Goal: Transaction & Acquisition: Download file/media

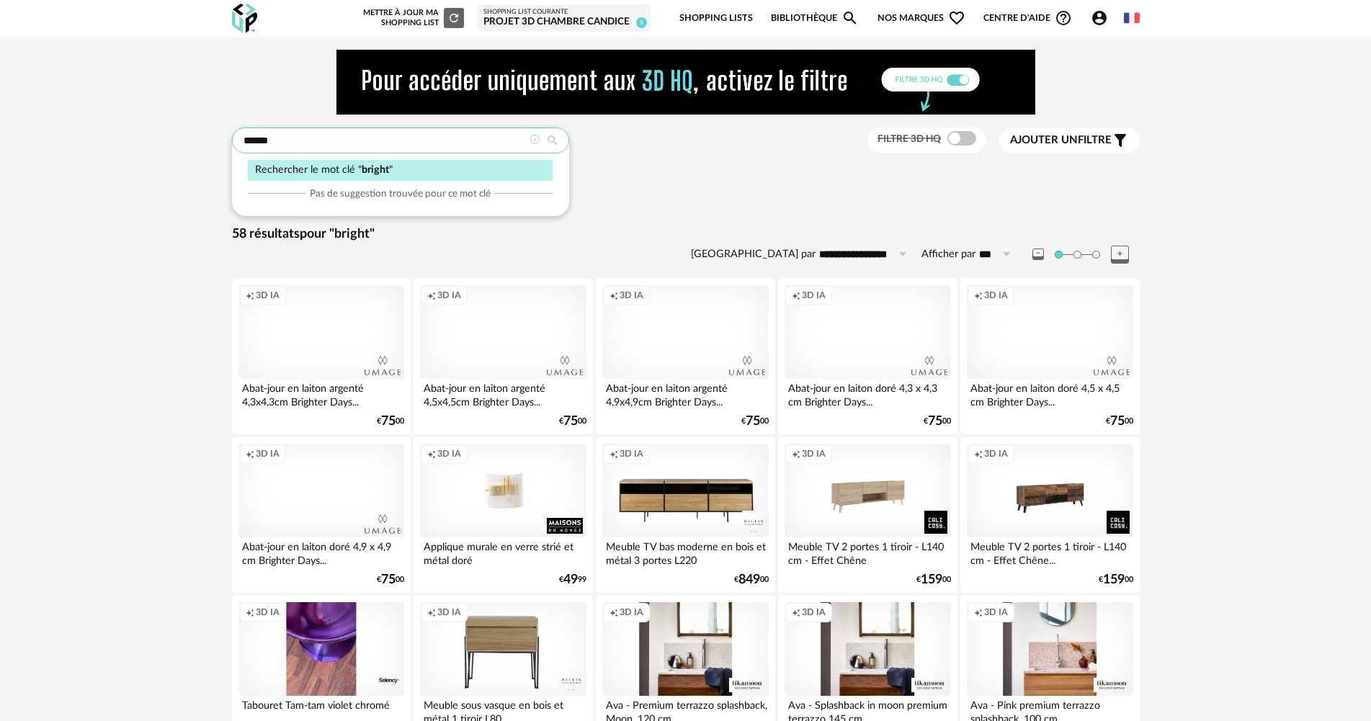
drag, startPoint x: 301, startPoint y: 133, endPoint x: 225, endPoint y: 142, distance: 76.9
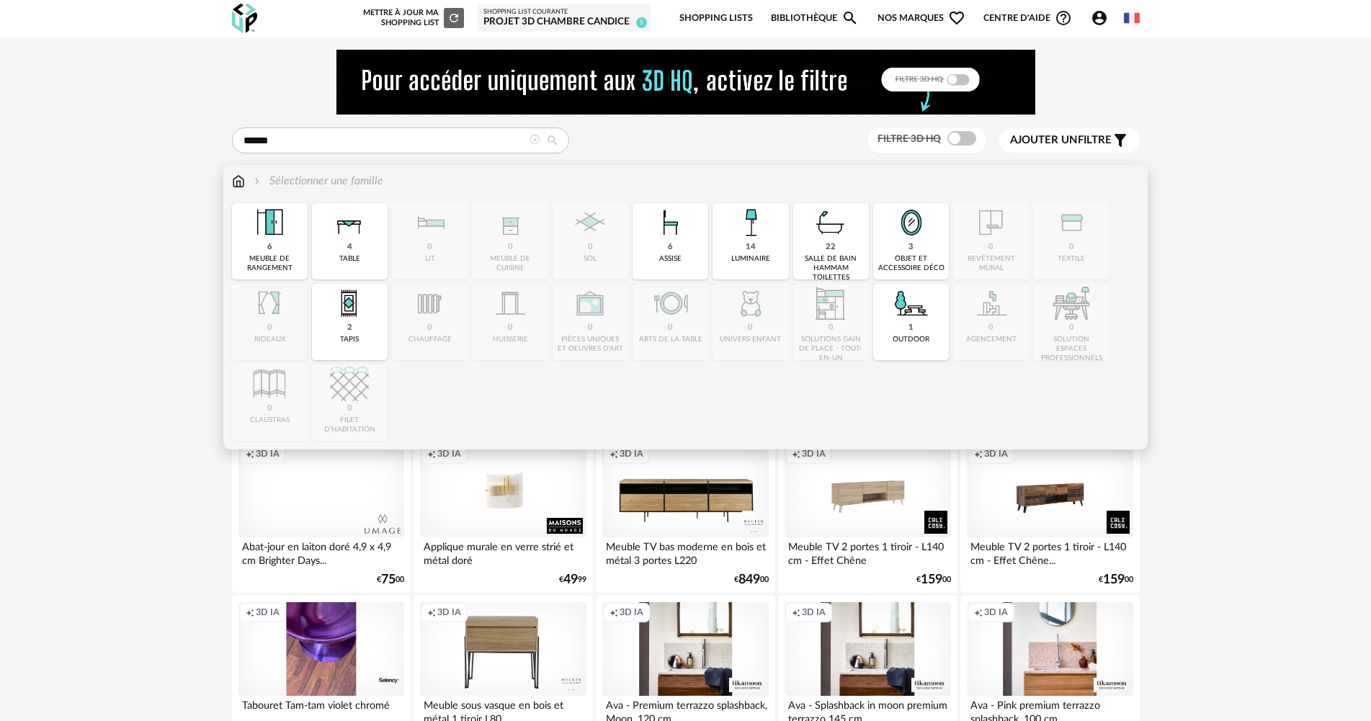
click at [233, 179] on img at bounding box center [238, 181] width 13 height 17
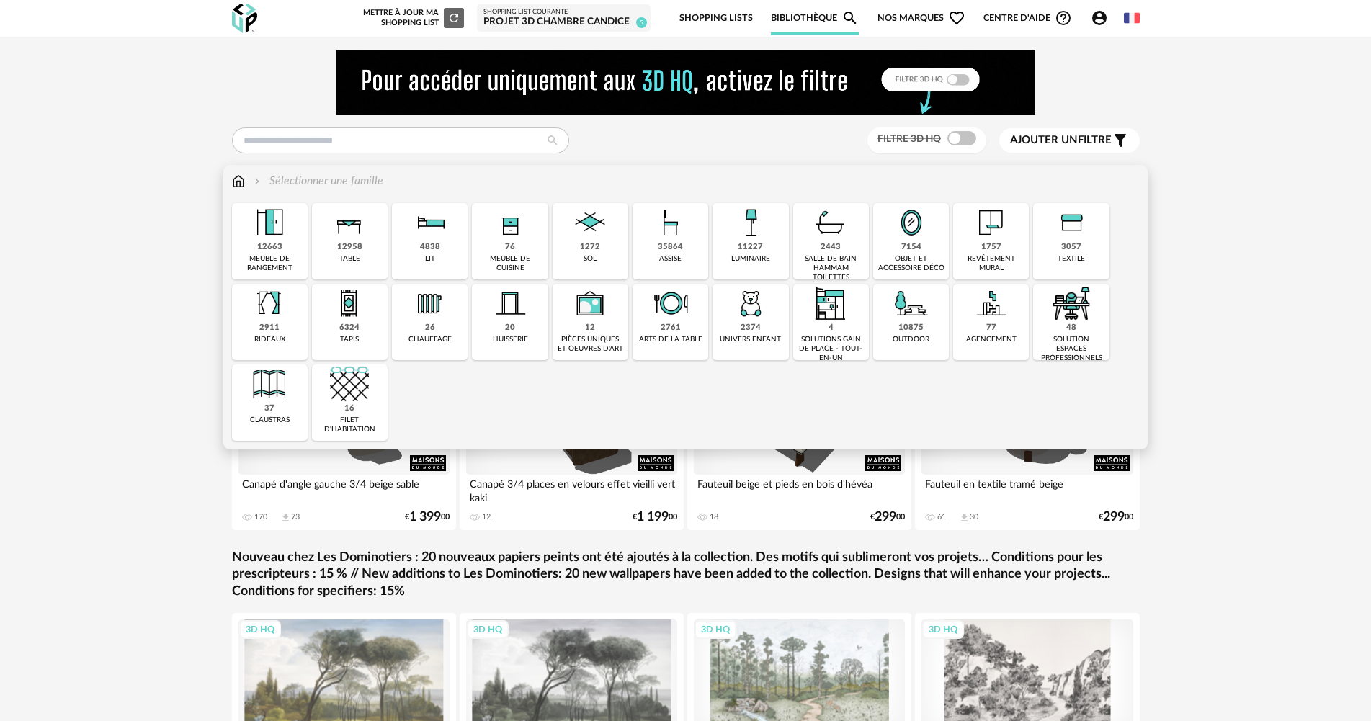
click at [755, 233] on img at bounding box center [750, 222] width 39 height 39
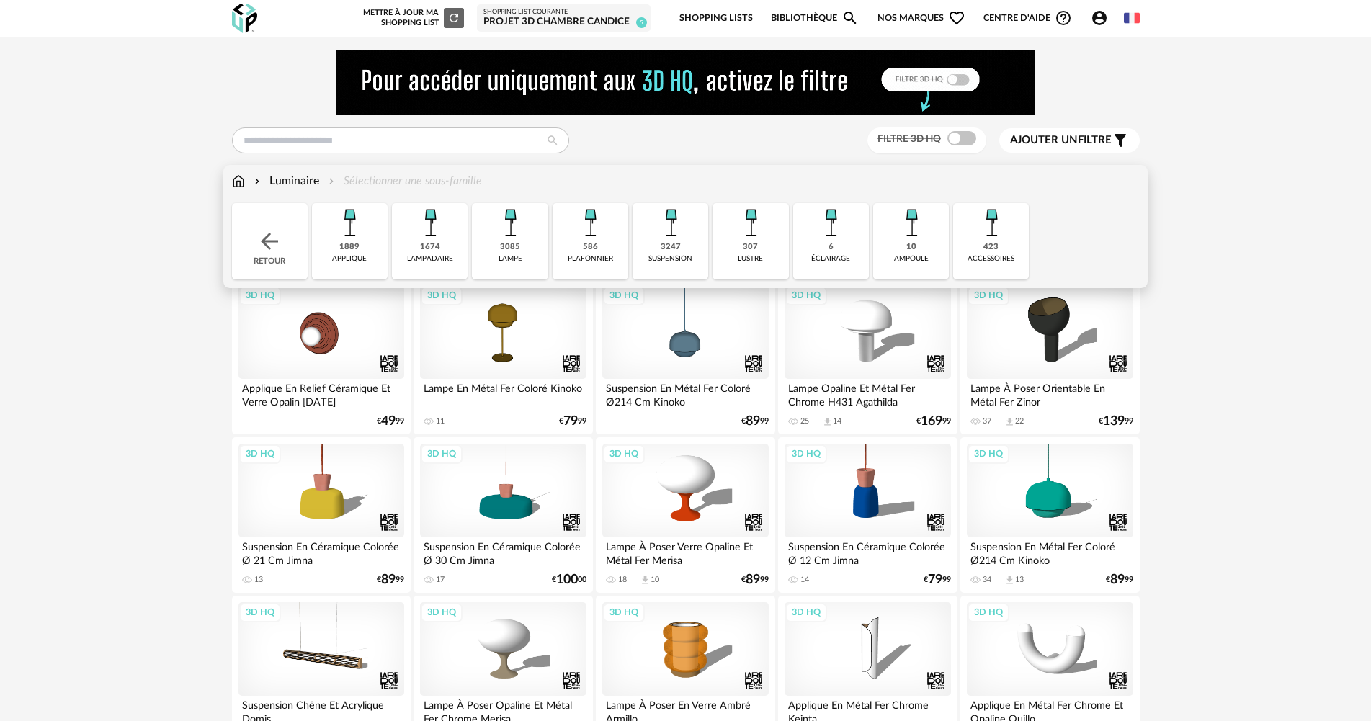
click at [503, 257] on div "lampe" at bounding box center [511, 258] width 24 height 9
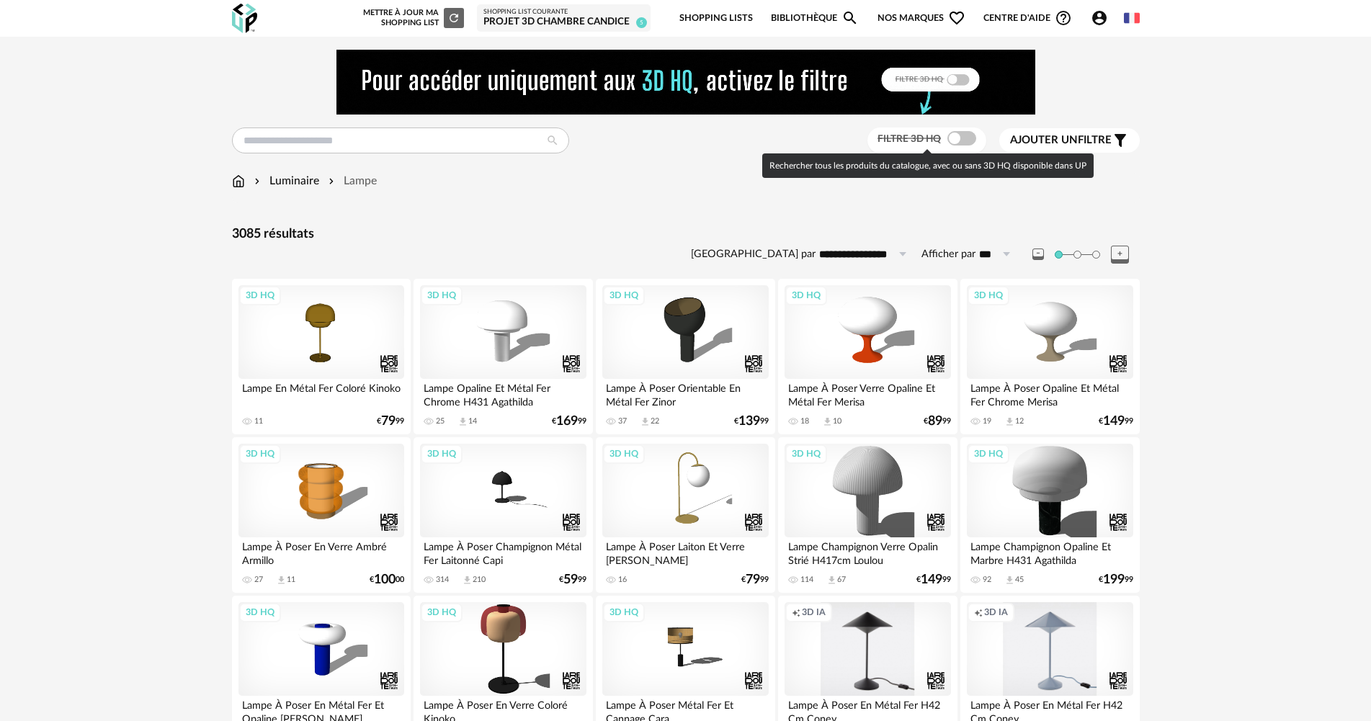
click at [960, 136] on span at bounding box center [962, 138] width 29 height 14
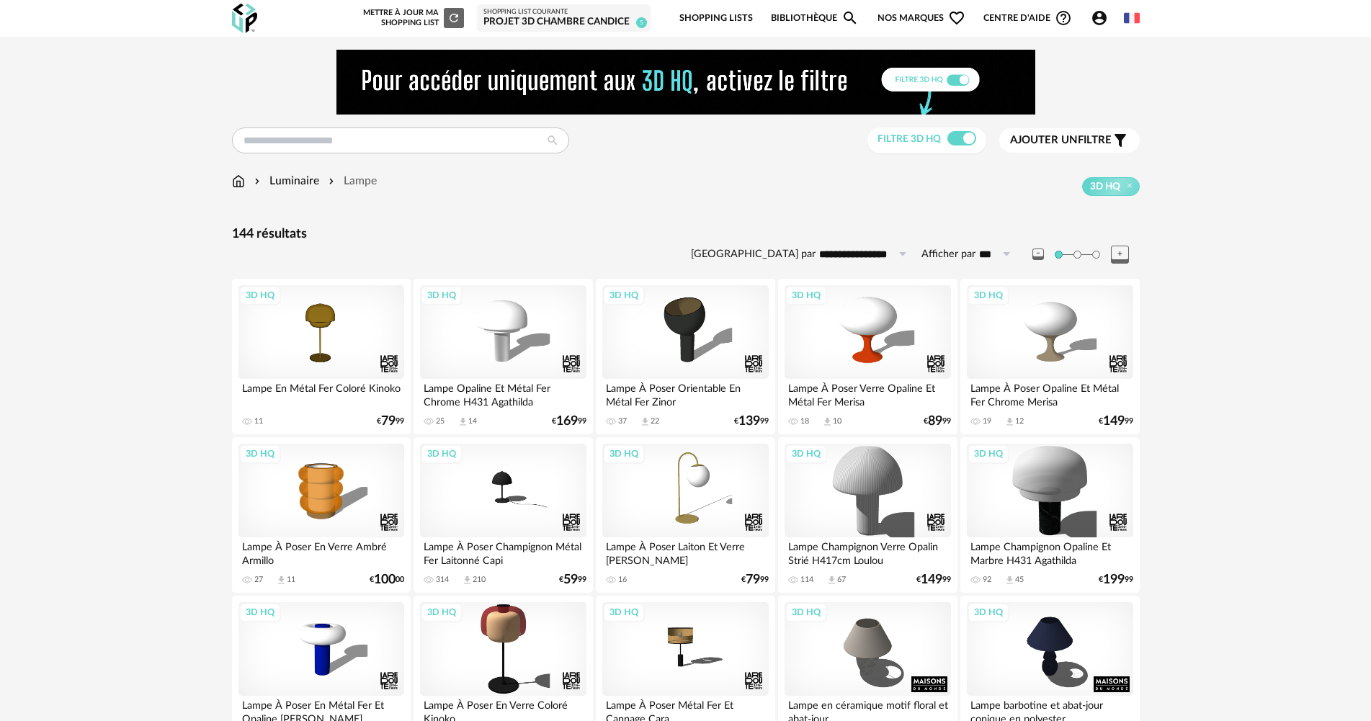
click at [305, 179] on div "Luminaire" at bounding box center [285, 181] width 68 height 17
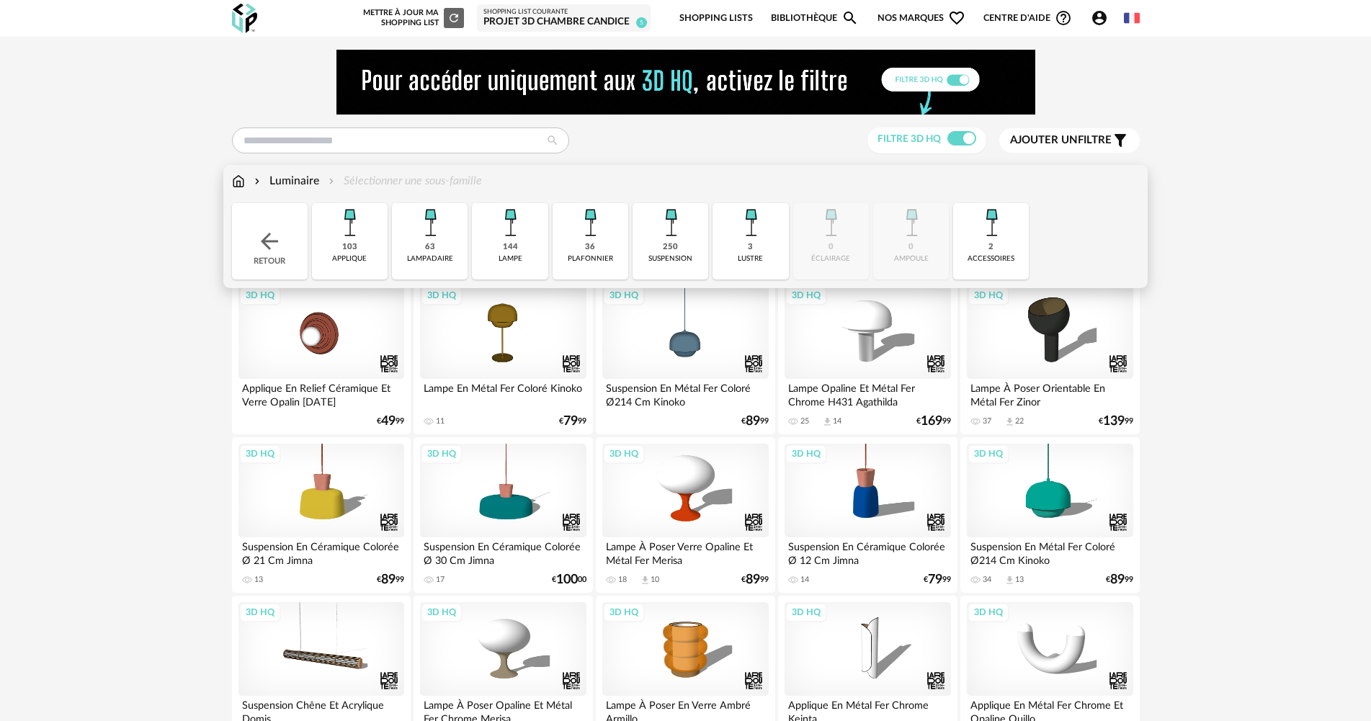
click at [360, 257] on div "applique" at bounding box center [349, 258] width 35 height 9
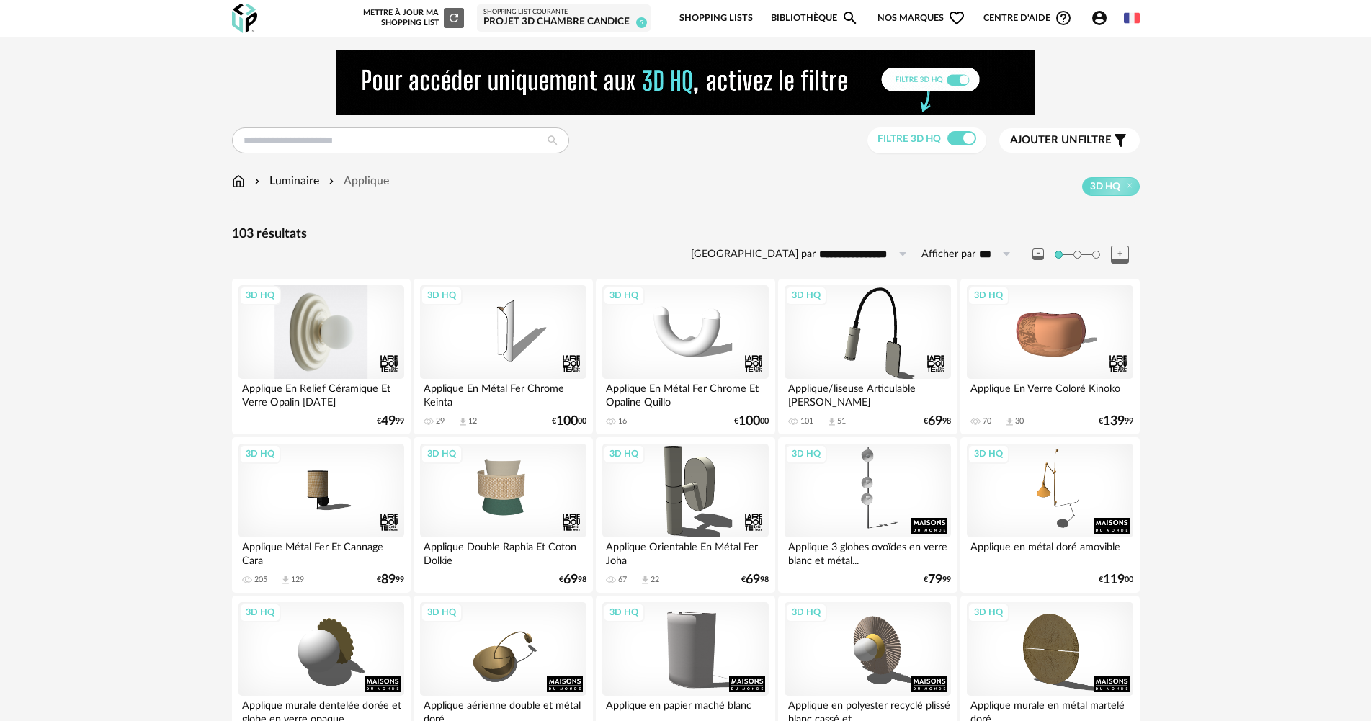
click at [364, 372] on div "3D HQ" at bounding box center [322, 332] width 166 height 94
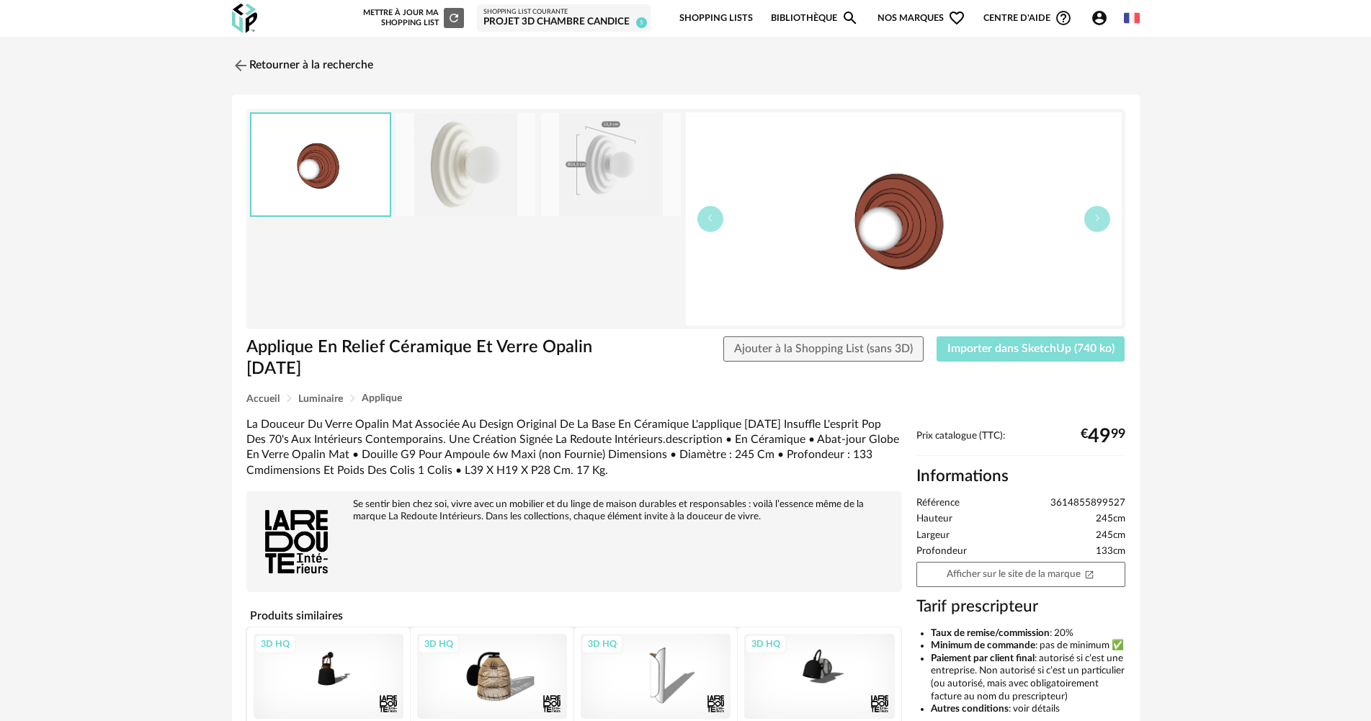
click at [1024, 355] on button "Importer dans SketchUp (740 ko)" at bounding box center [1031, 349] width 189 height 26
drag, startPoint x: 1002, startPoint y: 575, endPoint x: 1007, endPoint y: 565, distance: 11.6
click at [1002, 575] on link "Afficher sur le site de la marque Open In New icon" at bounding box center [1021, 574] width 209 height 25
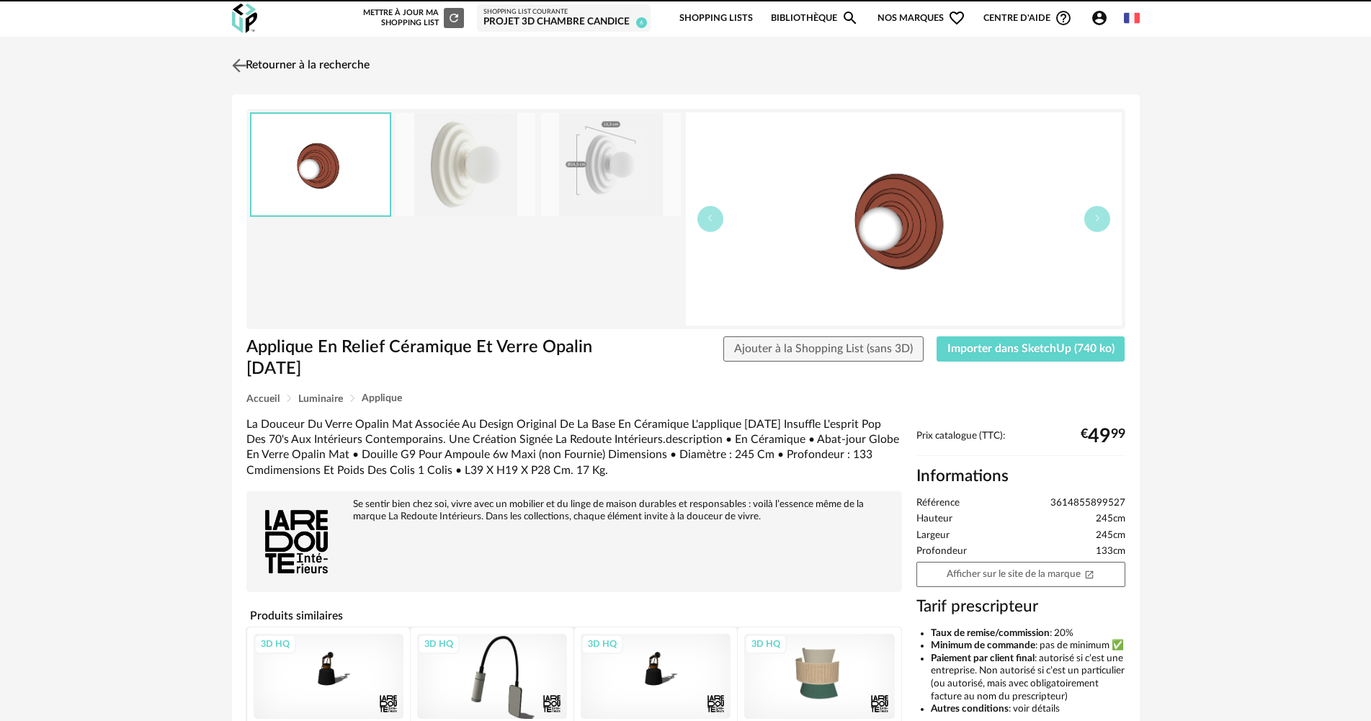
click at [245, 66] on img at bounding box center [238, 65] width 21 height 21
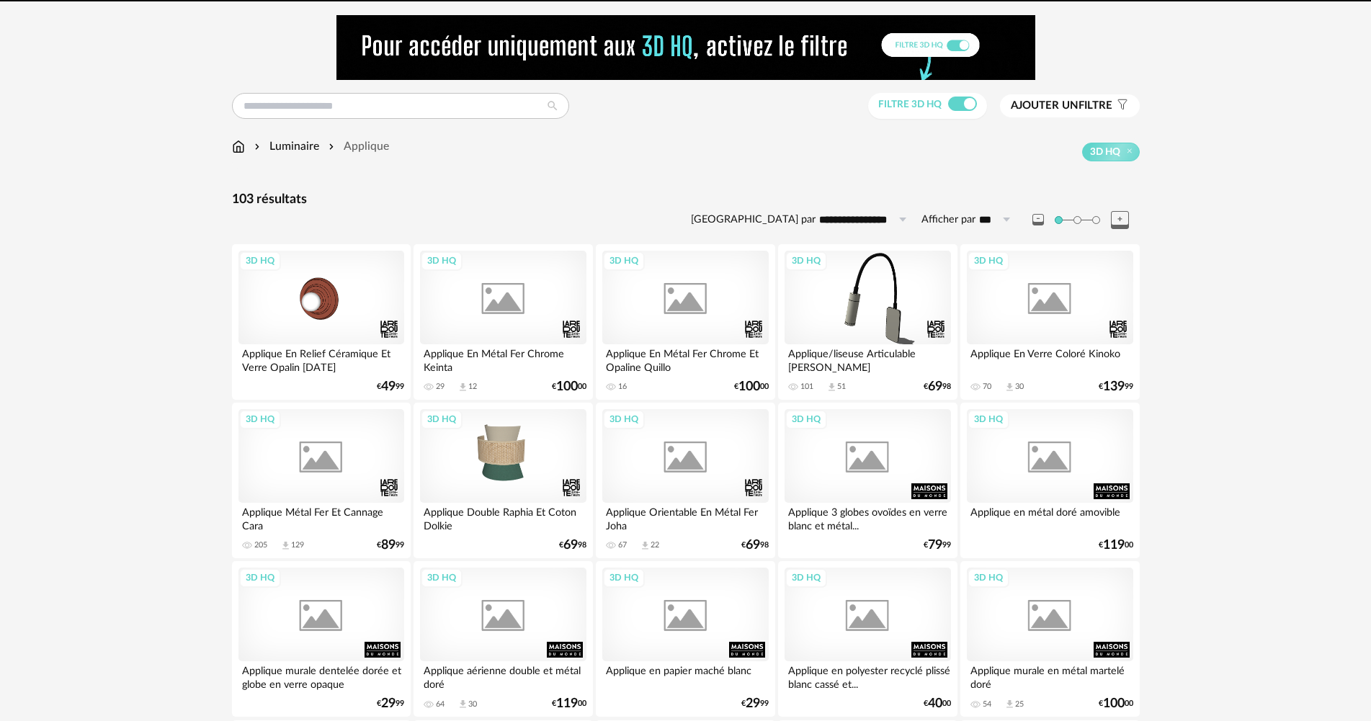
scroll to position [226, 0]
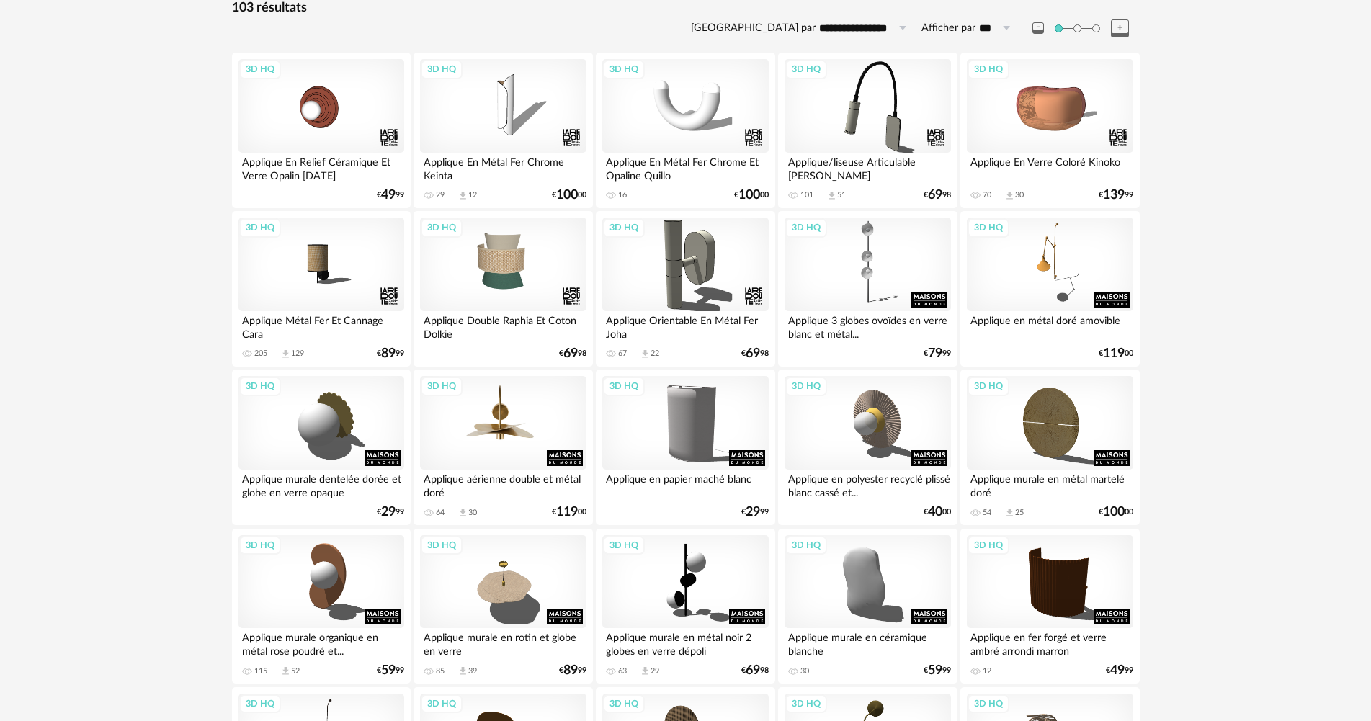
click at [509, 436] on div "3D HQ" at bounding box center [503, 423] width 166 height 94
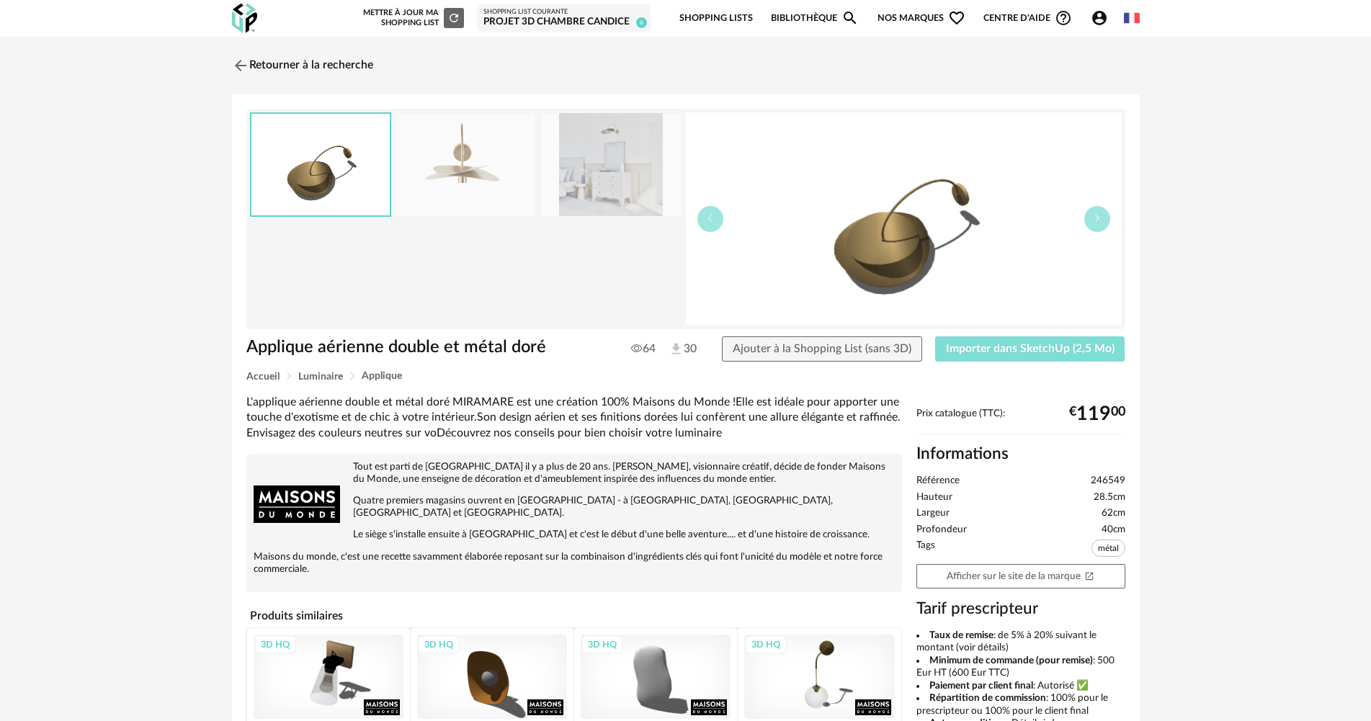
click at [1053, 353] on span "Importer dans SketchUp (2,5 Mo)" at bounding box center [1030, 349] width 169 height 12
click at [285, 67] on link "Retourner à la recherche" at bounding box center [298, 66] width 141 height 32
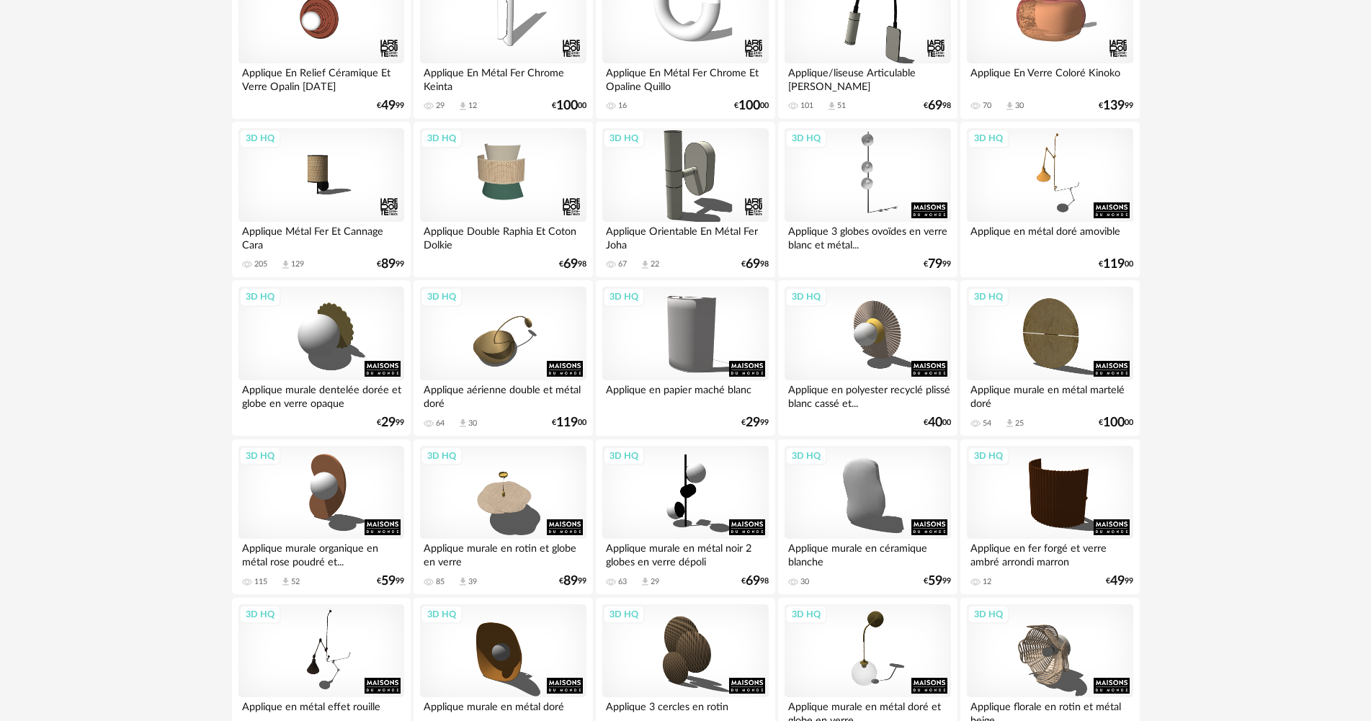
scroll to position [341, 0]
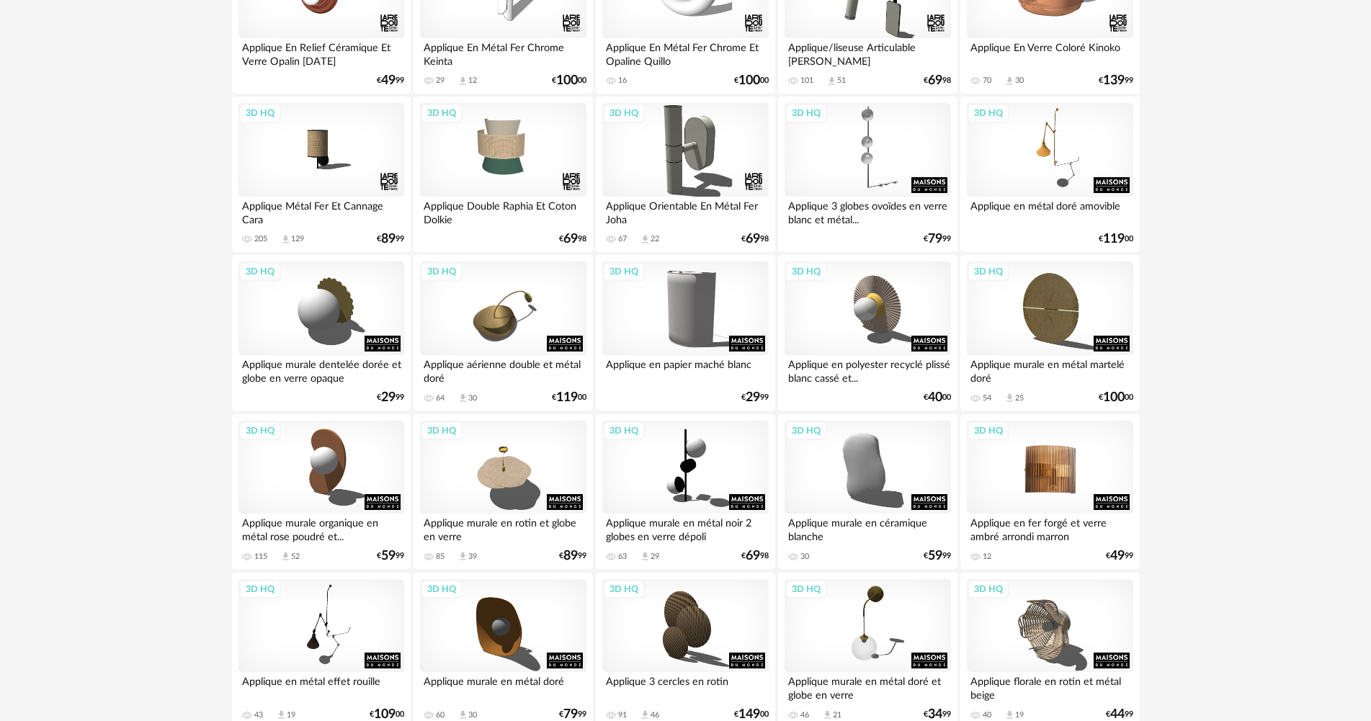
click at [1030, 480] on div "3D HQ" at bounding box center [1050, 468] width 166 height 94
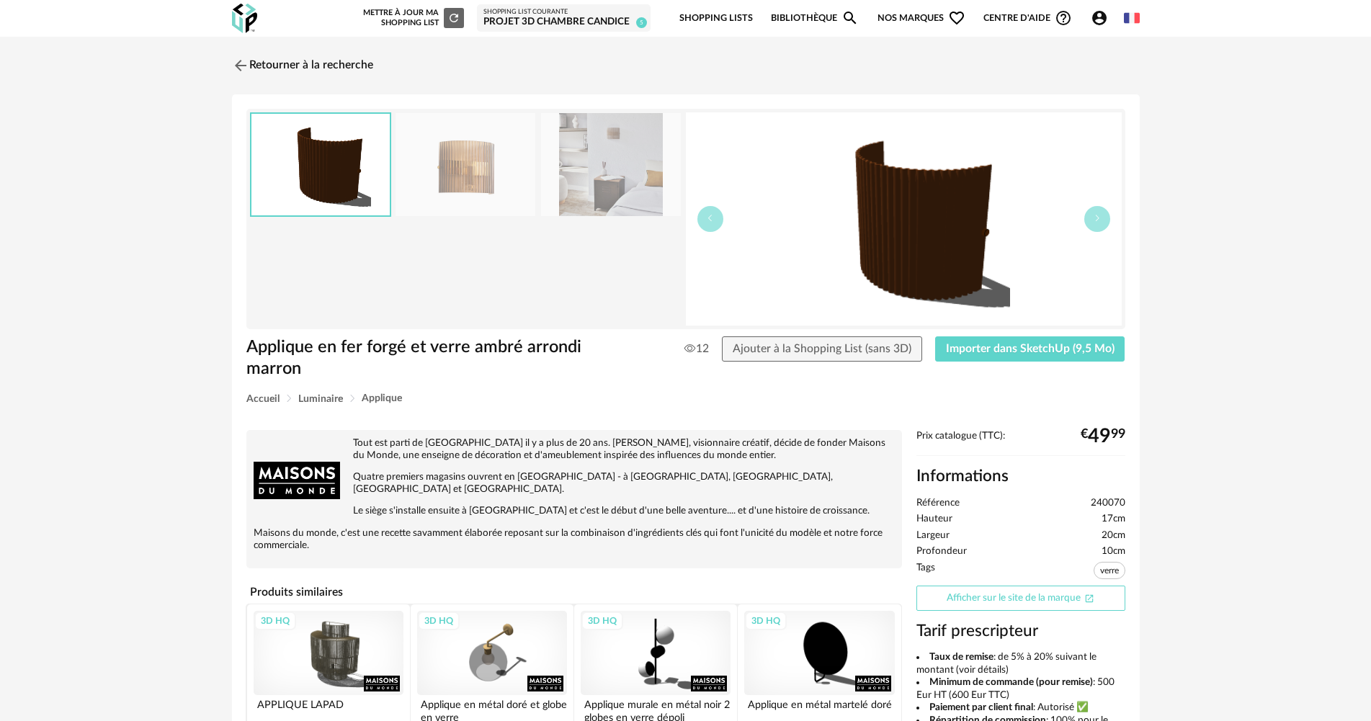
click at [1056, 598] on link "Afficher sur le site de la marque Open In New icon" at bounding box center [1021, 598] width 209 height 25
click at [960, 354] on span "Importer dans SketchUp (9,5 Mo)" at bounding box center [1030, 349] width 169 height 12
drag, startPoint x: 271, startPoint y: 61, endPoint x: 1297, endPoint y: 156, distance: 1030.4
click at [271, 61] on link "Retourner à la recherche" at bounding box center [302, 66] width 141 height 32
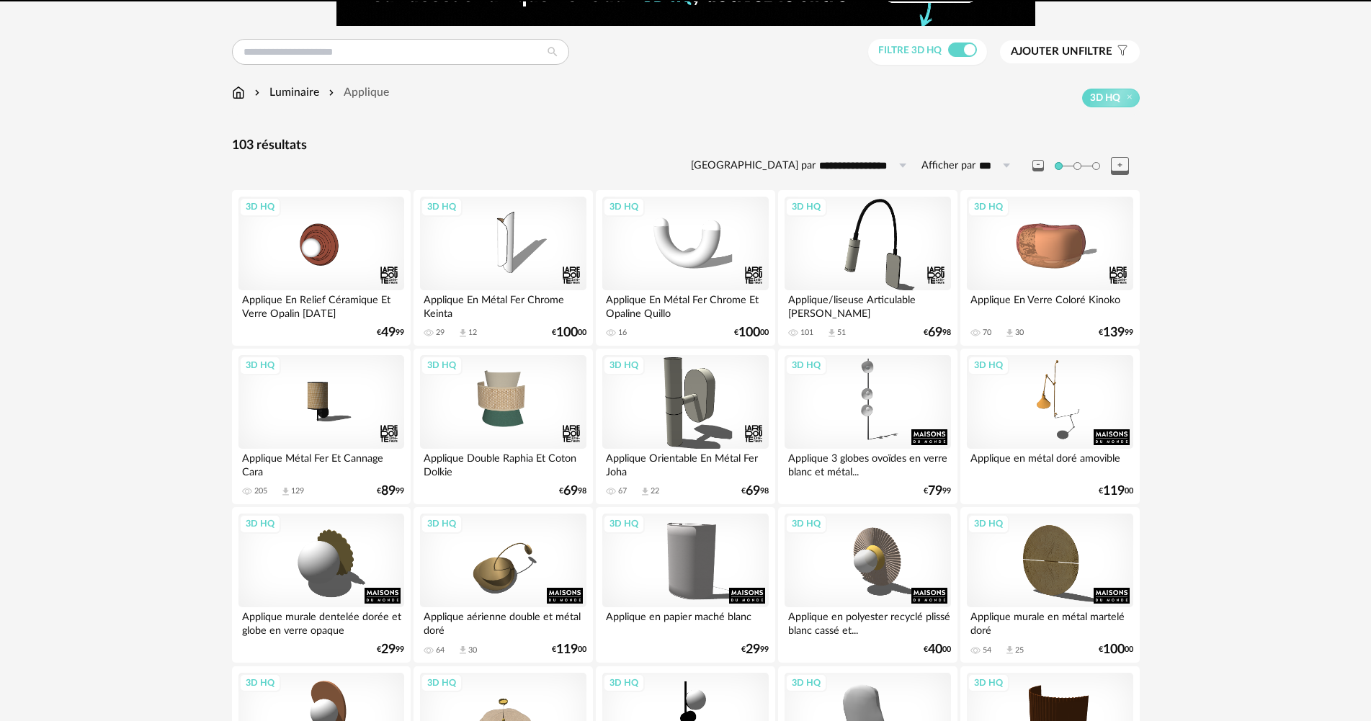
scroll to position [53, 0]
